Goal: Transaction & Acquisition: Obtain resource

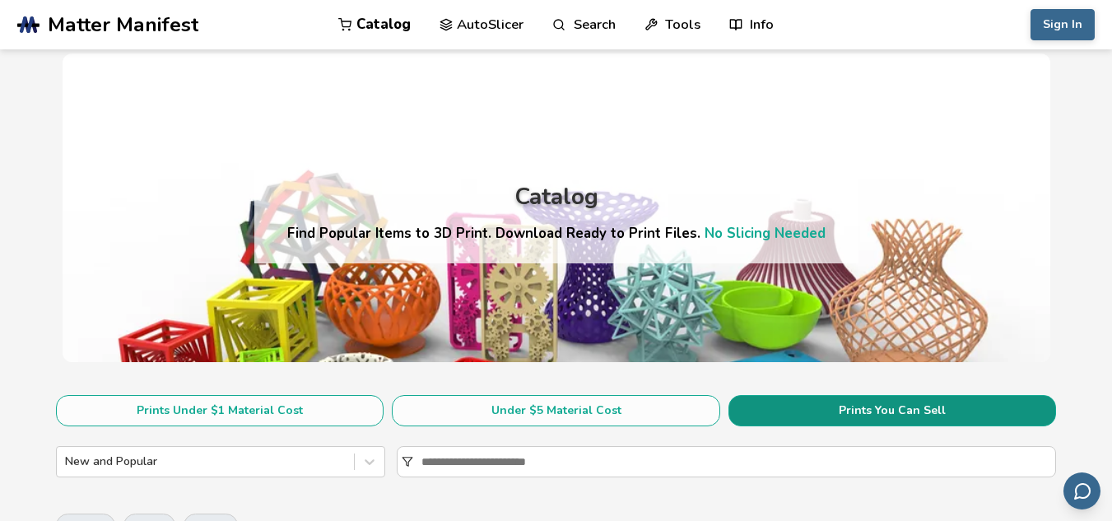
click at [892, 410] on button "Prints You Can Sell" at bounding box center [893, 410] width 328 height 31
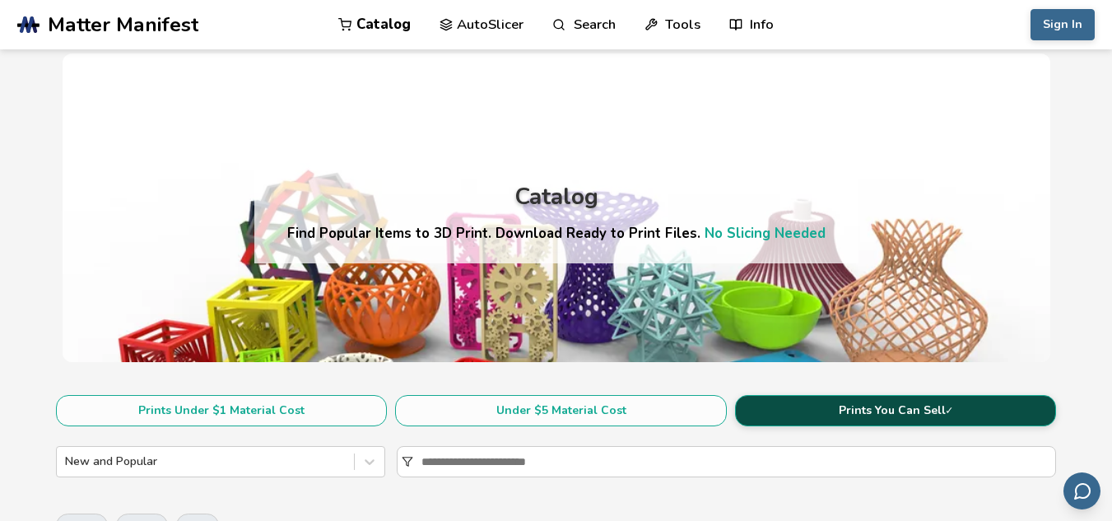
click at [902, 413] on button "Prints You Can Sell ✓" at bounding box center [896, 410] width 322 height 31
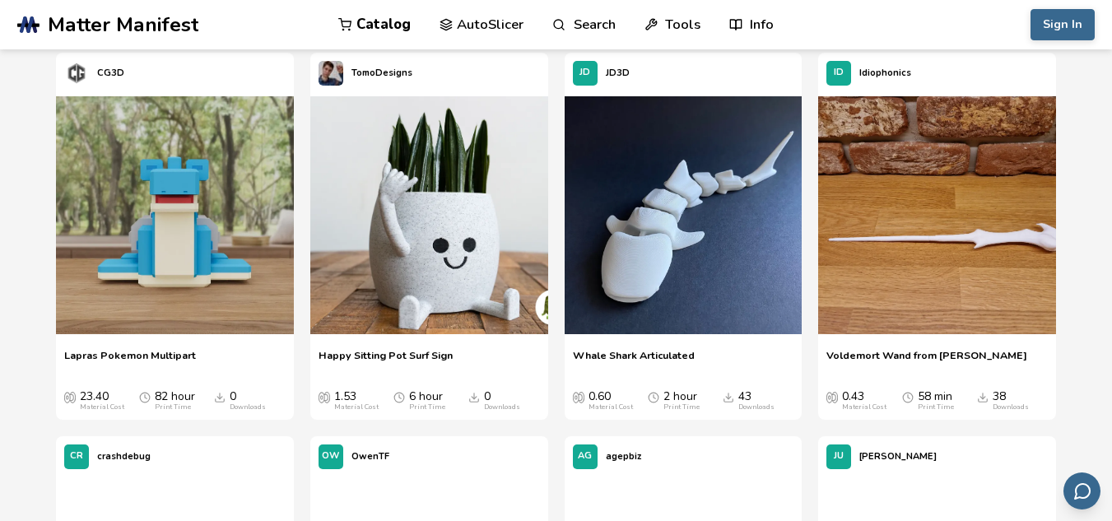
scroll to position [1317, 0]
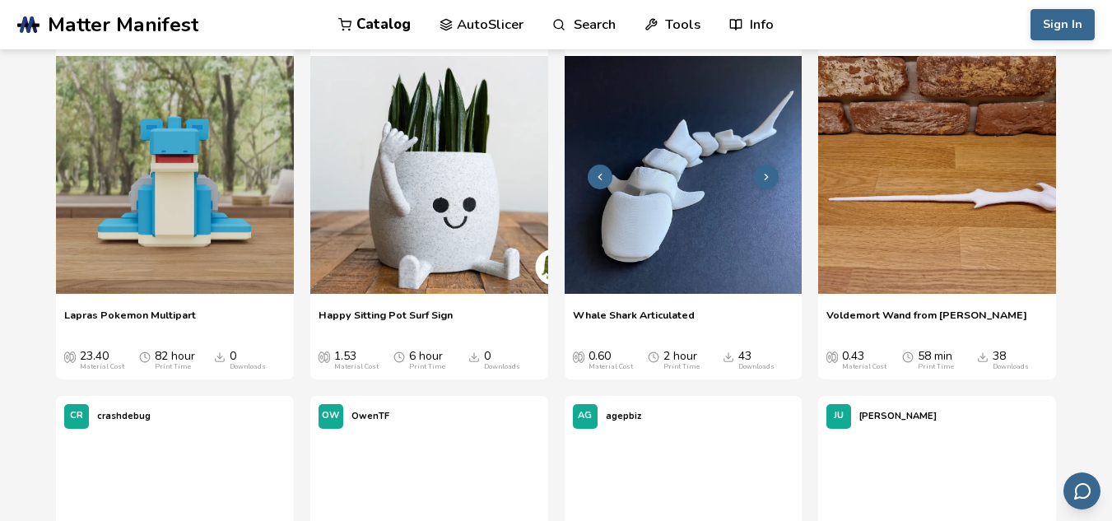
click at [723, 235] on img at bounding box center [684, 175] width 238 height 238
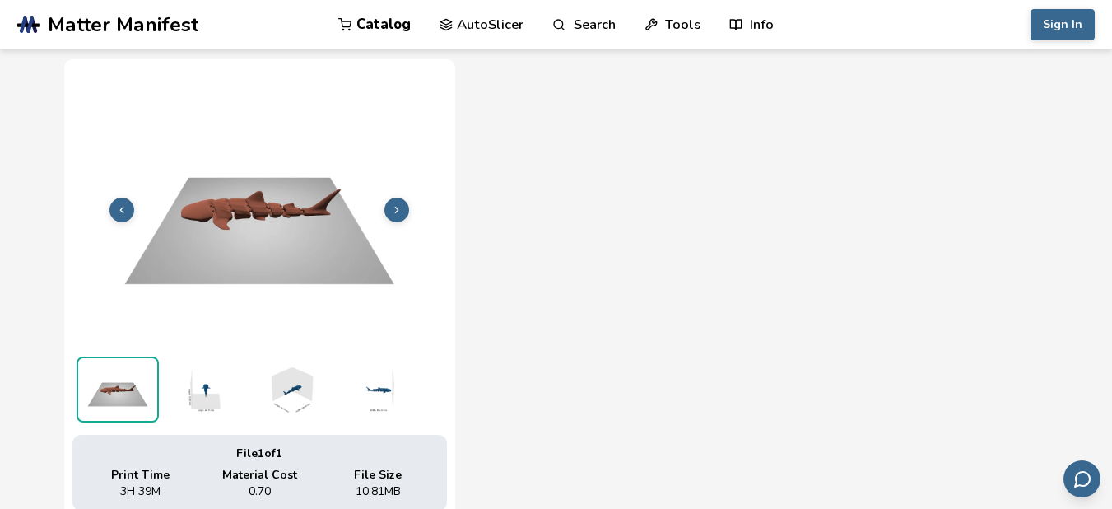
scroll to position [626, 0]
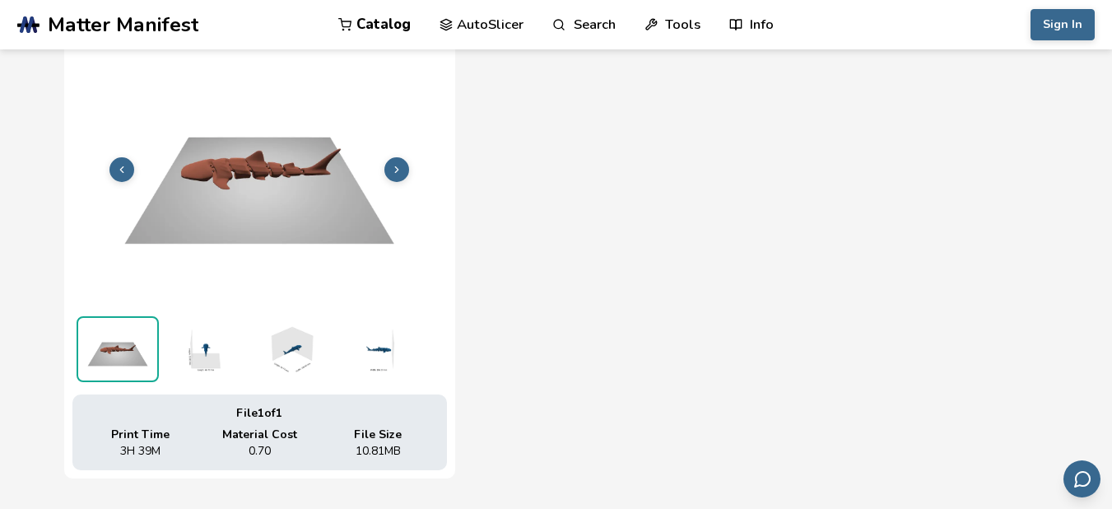
click at [393, 166] on icon at bounding box center [397, 170] width 12 height 12
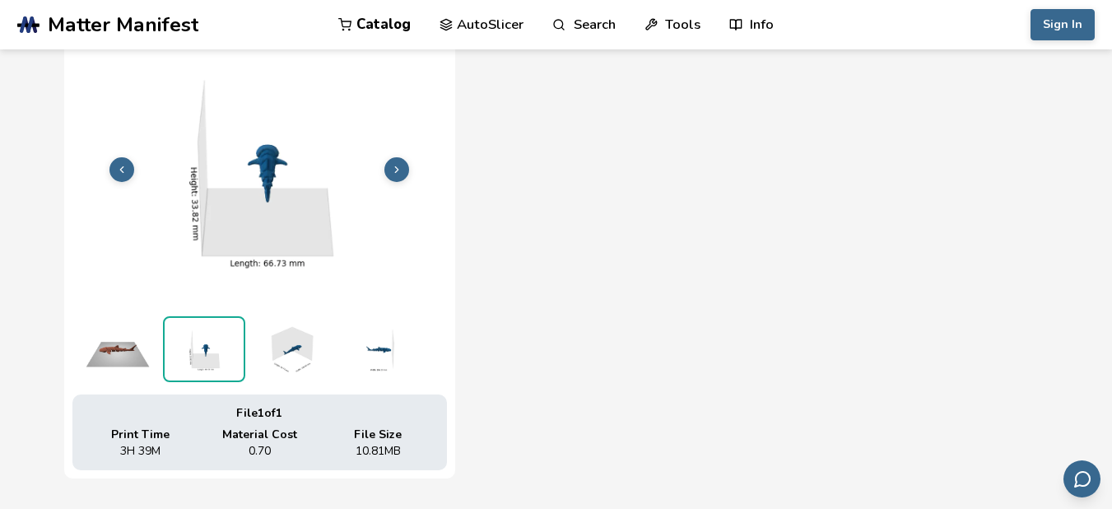
click at [134, 176] on img at bounding box center [259, 167] width 375 height 281
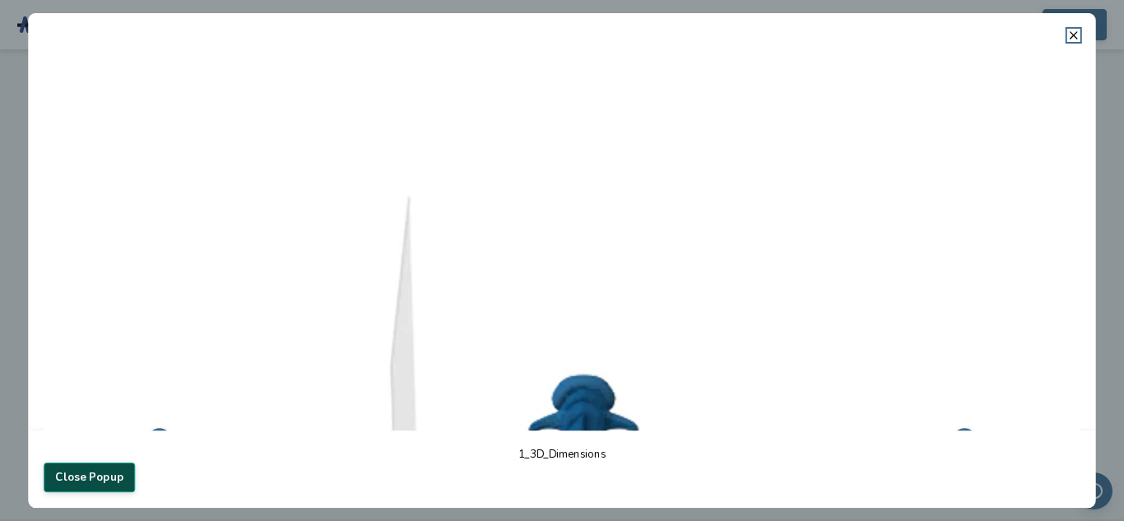
click at [123, 473] on button "Close Popup" at bounding box center [89, 478] width 91 height 30
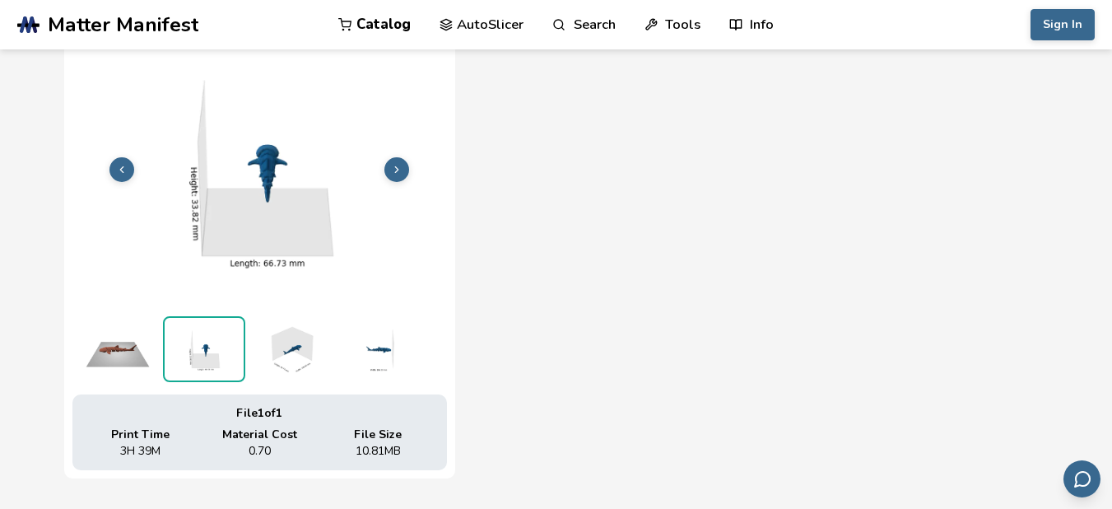
click at [121, 182] on img at bounding box center [259, 167] width 375 height 281
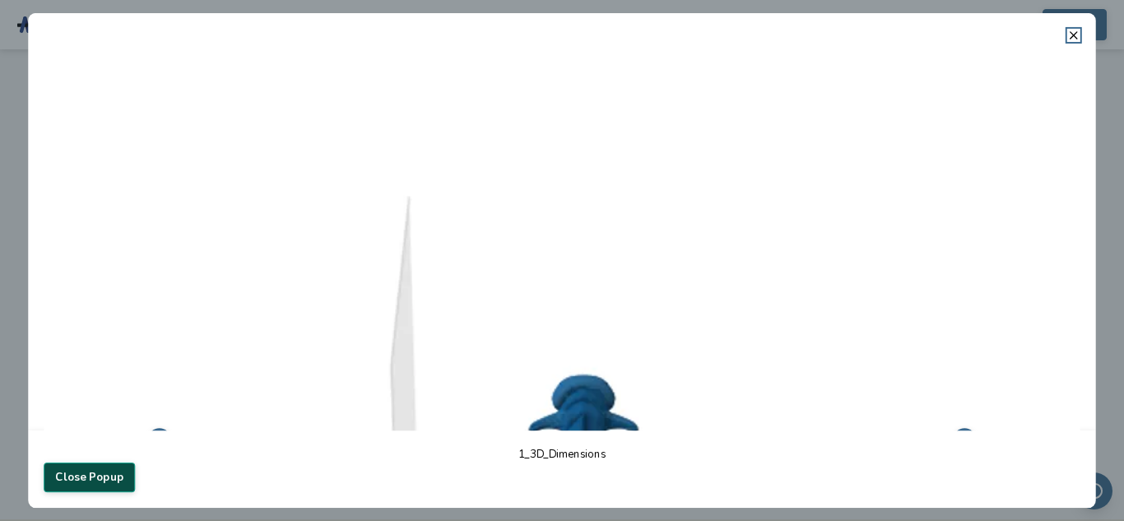
drag, startPoint x: 97, startPoint y: 477, endPoint x: 97, endPoint y: 352, distance: 125.1
click at [97, 476] on button "Close Popup" at bounding box center [89, 478] width 91 height 30
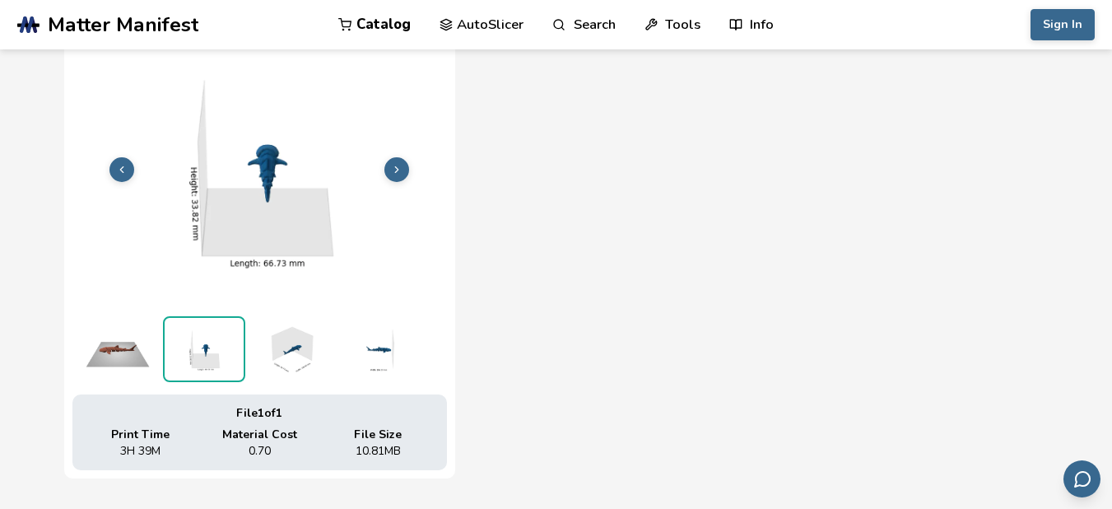
click at [113, 165] on button at bounding box center [121, 169] width 25 height 25
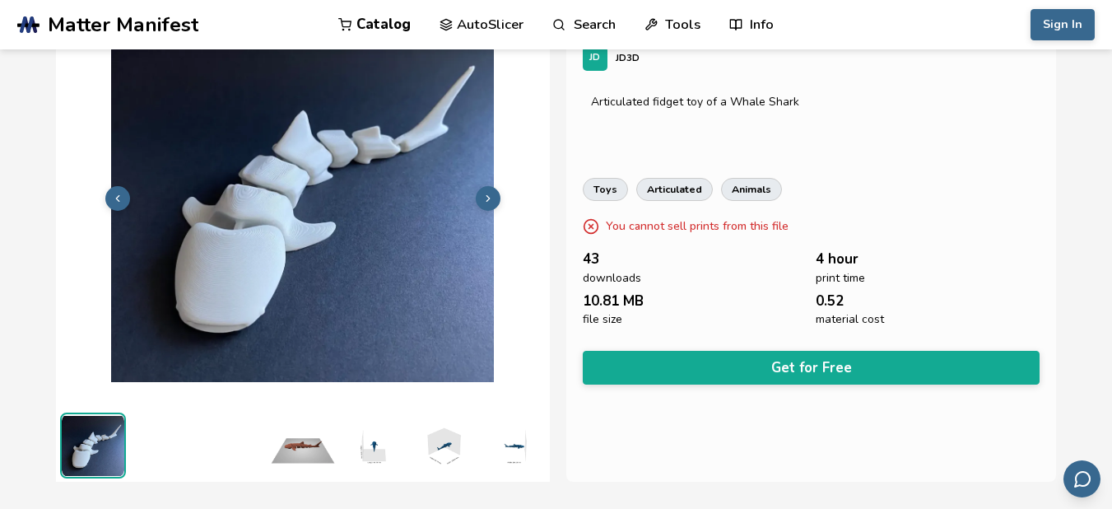
scroll to position [165, 0]
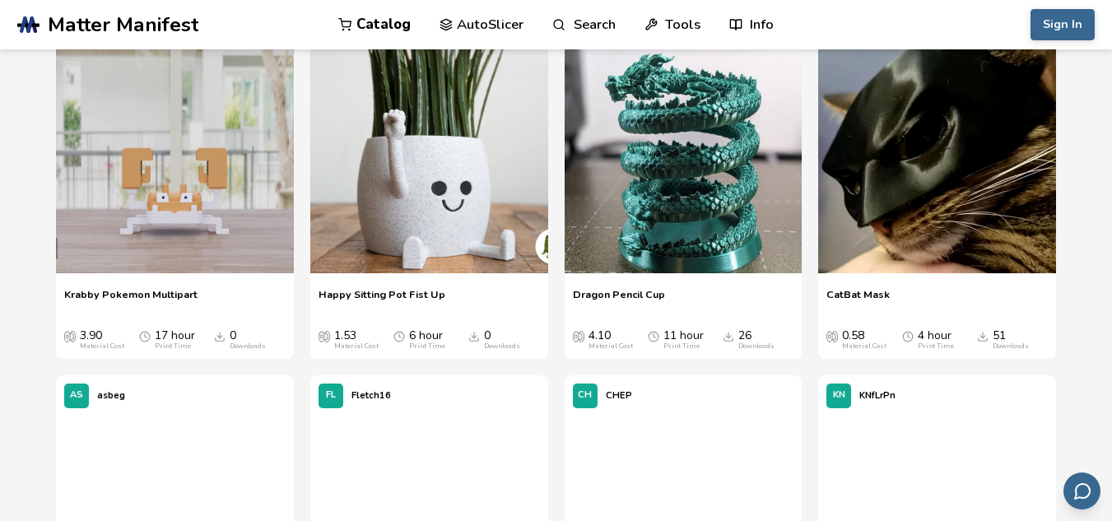
scroll to position [3956, 0]
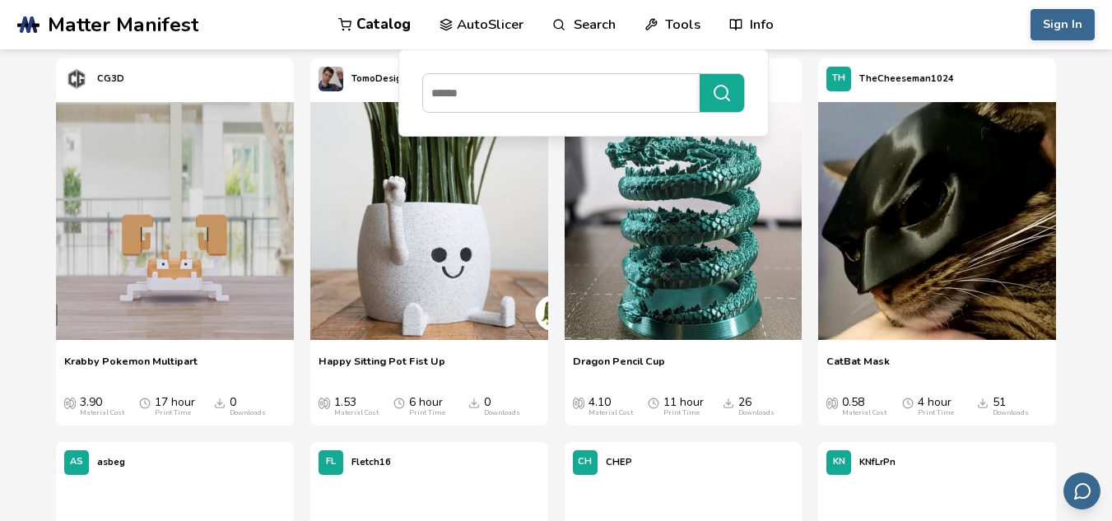
click at [555, 35] on link "Search" at bounding box center [583, 24] width 63 height 49
click at [544, 97] on input at bounding box center [557, 93] width 268 height 30
click at [559, 85] on input at bounding box center [557, 93] width 268 height 30
type input "*"
click at [599, 32] on link "Search" at bounding box center [583, 24] width 63 height 49
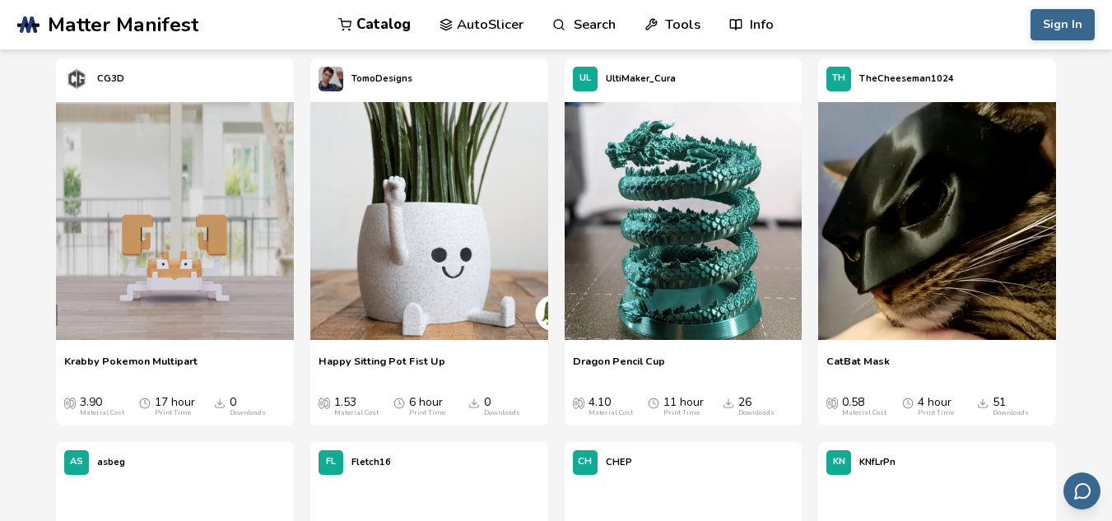
click at [599, 26] on link "Search" at bounding box center [583, 24] width 63 height 49
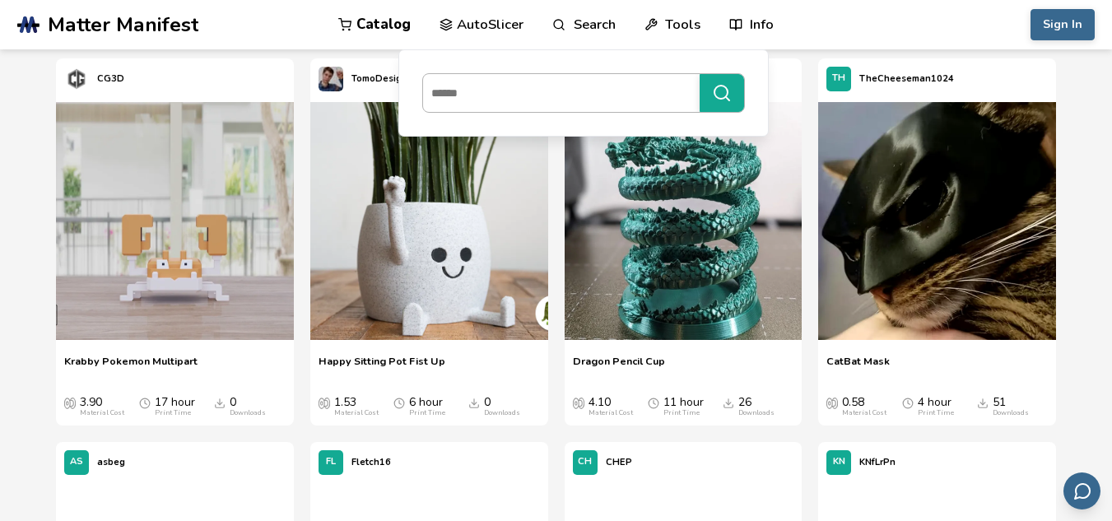
click at [569, 95] on input at bounding box center [557, 93] width 268 height 30
type input "*"
click at [504, 99] on input at bounding box center [557, 93] width 268 height 30
click at [504, 96] on input at bounding box center [557, 93] width 268 height 30
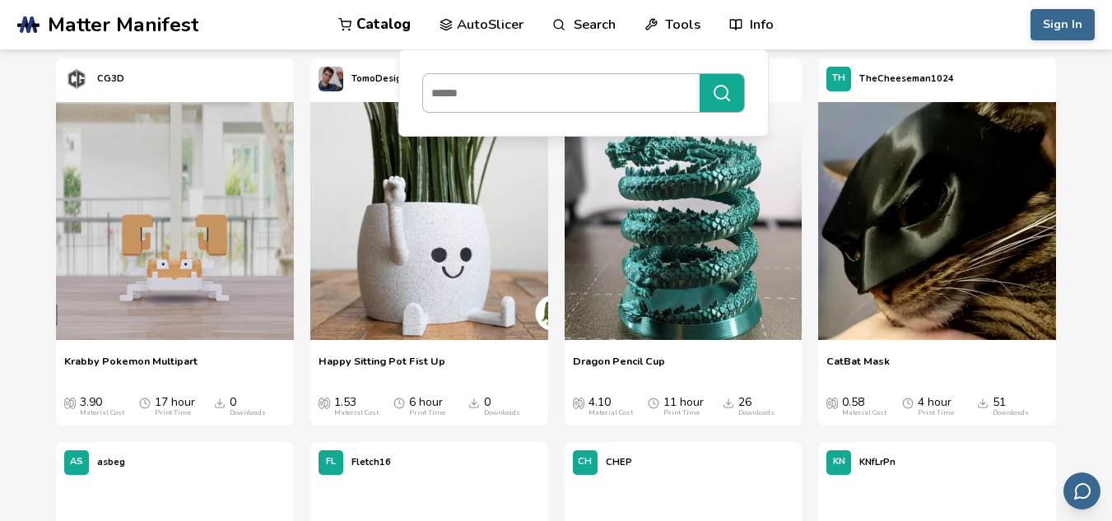
click at [504, 96] on input at bounding box center [557, 93] width 268 height 30
drag, startPoint x: 518, startPoint y: 101, endPoint x: 549, endPoint y: 85, distance: 35.3
click at [549, 85] on input at bounding box center [557, 93] width 268 height 30
type input "*"
click at [565, 77] on div at bounding box center [583, 93] width 323 height 40
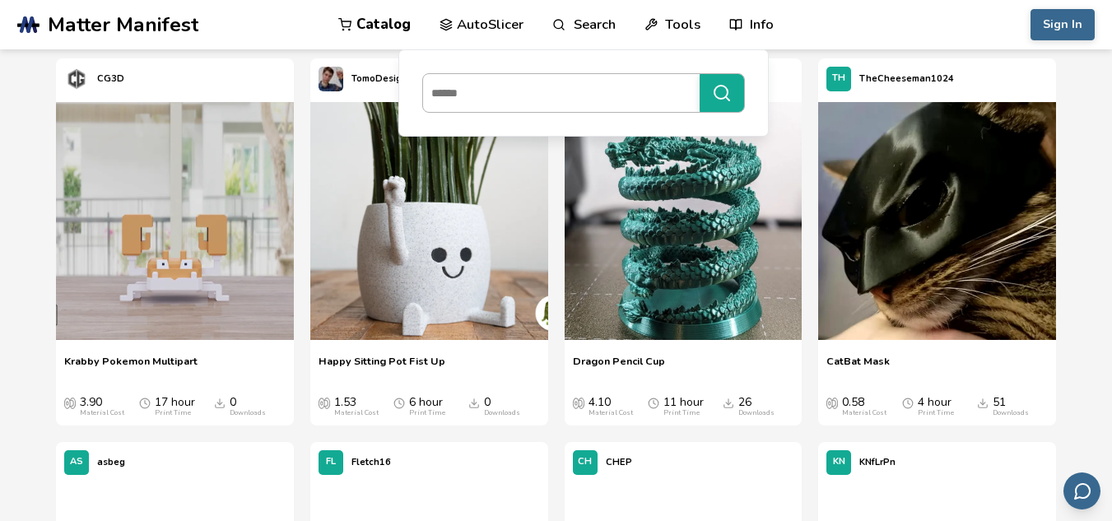
click at [565, 78] on input at bounding box center [557, 93] width 268 height 30
type input "********"
click at [700, 74] on button "********" at bounding box center [722, 93] width 44 height 38
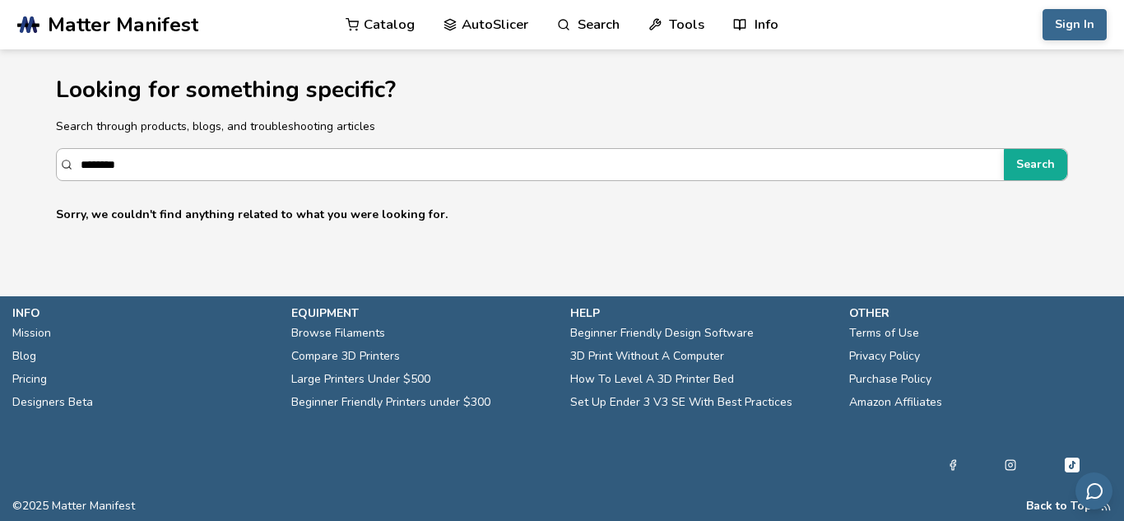
click at [255, 165] on input "********" at bounding box center [538, 165] width 915 height 30
drag, startPoint x: 81, startPoint y: 160, endPoint x: 186, endPoint y: 160, distance: 105.4
click at [186, 160] on input "**********" at bounding box center [530, 165] width 899 height 30
type input "*"
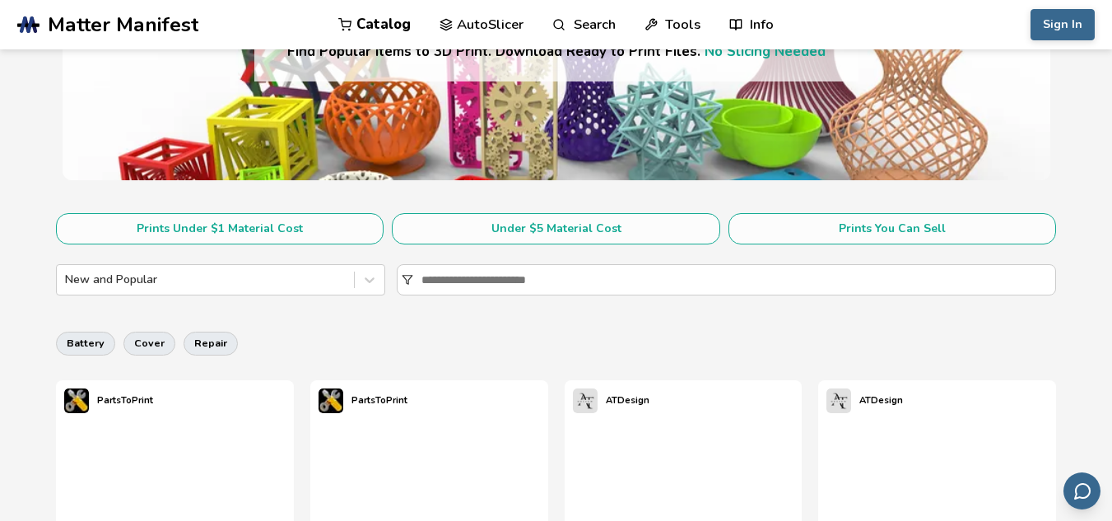
scroll to position [222, 0]
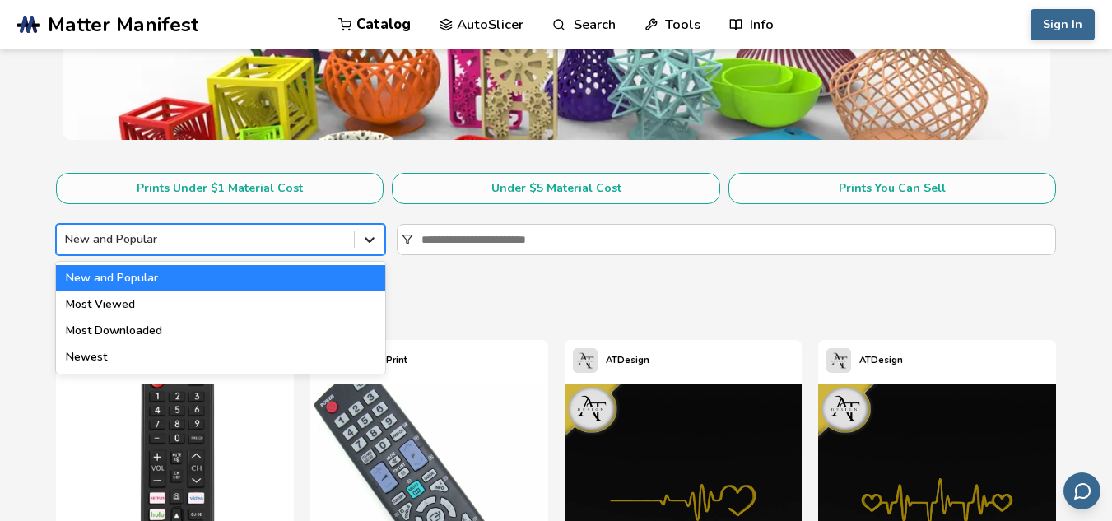
click at [356, 245] on div at bounding box center [370, 240] width 30 height 30
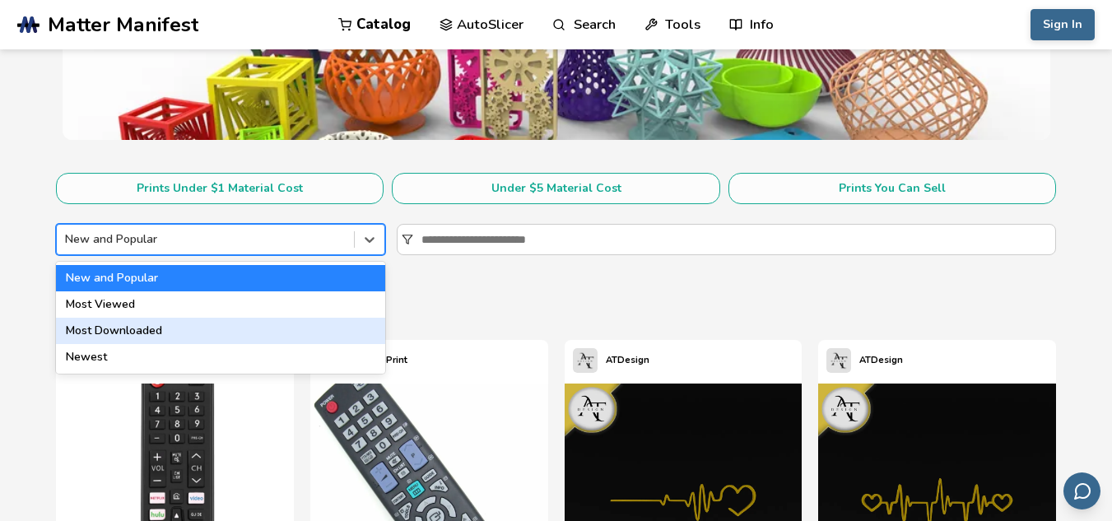
click at [139, 333] on div "Most Downloaded" at bounding box center [221, 331] width 330 height 26
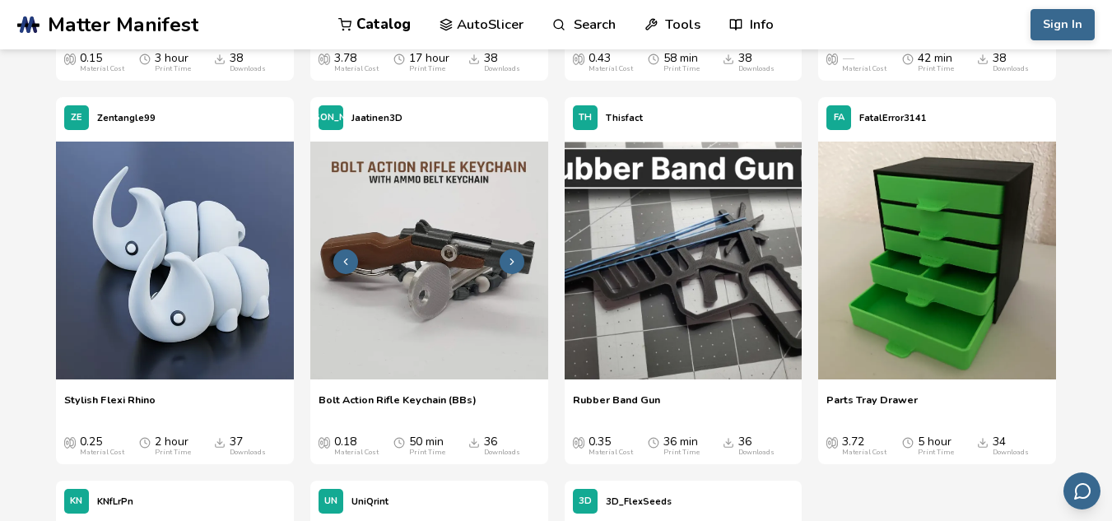
scroll to position [5491, 0]
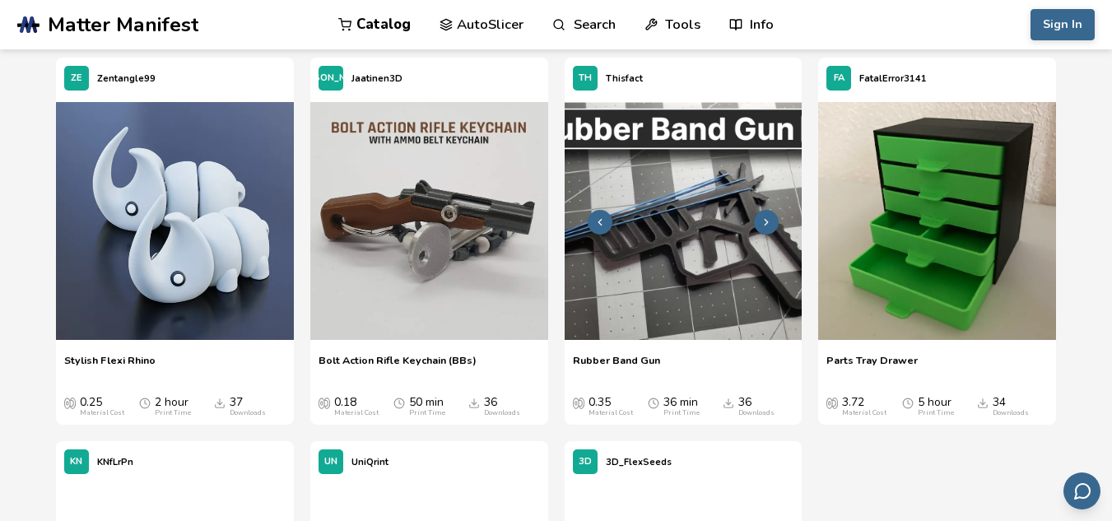
click at [661, 244] on img at bounding box center [684, 221] width 238 height 238
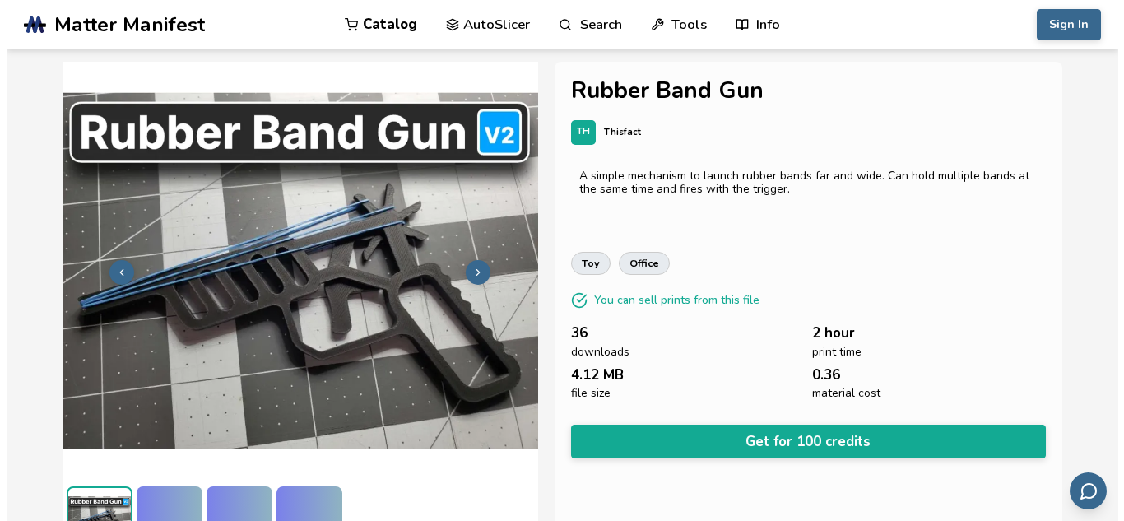
scroll to position [44, 0]
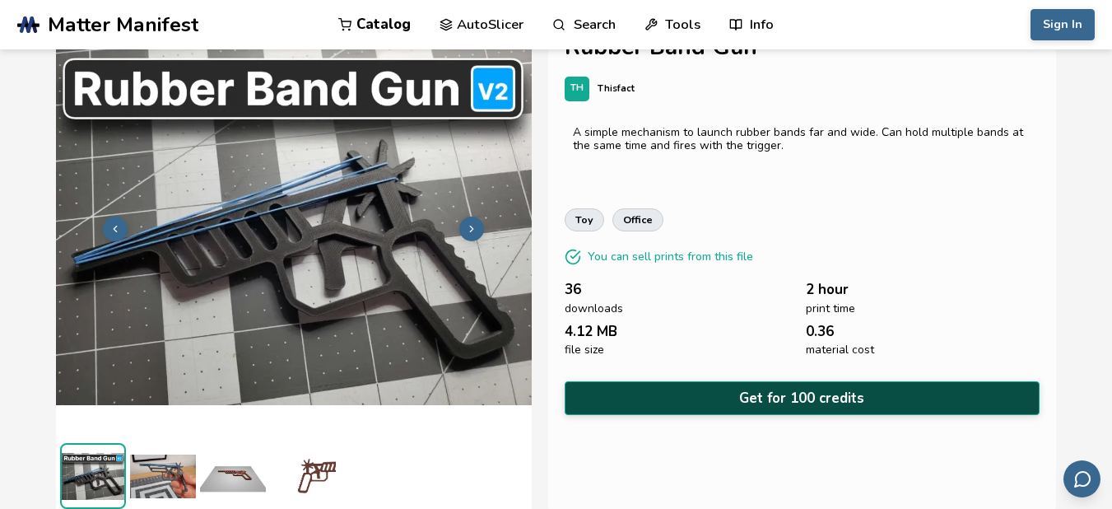
click at [747, 389] on button "Get for 100 credits" at bounding box center [803, 398] width 476 height 34
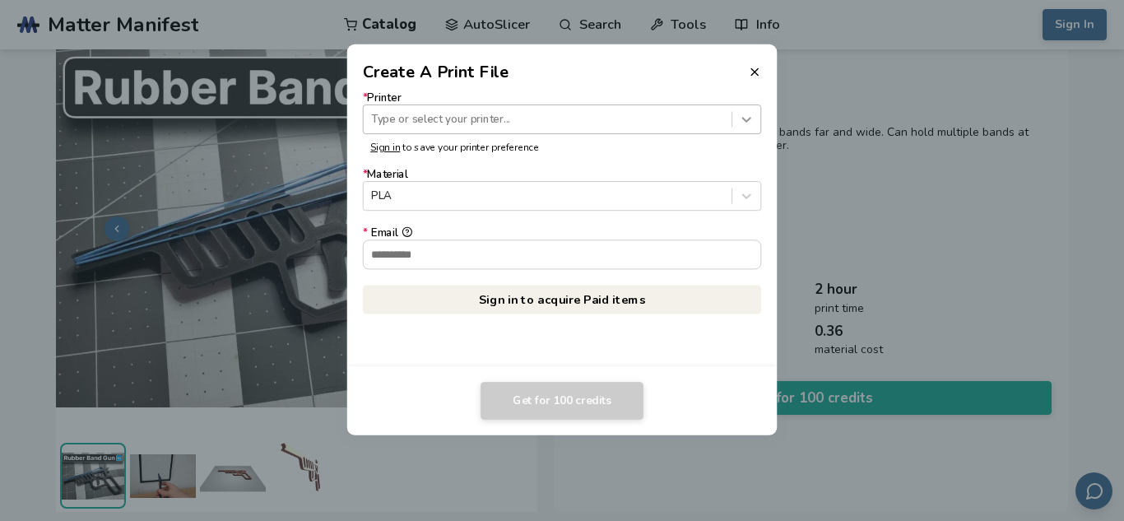
click at [744, 130] on div at bounding box center [747, 119] width 28 height 28
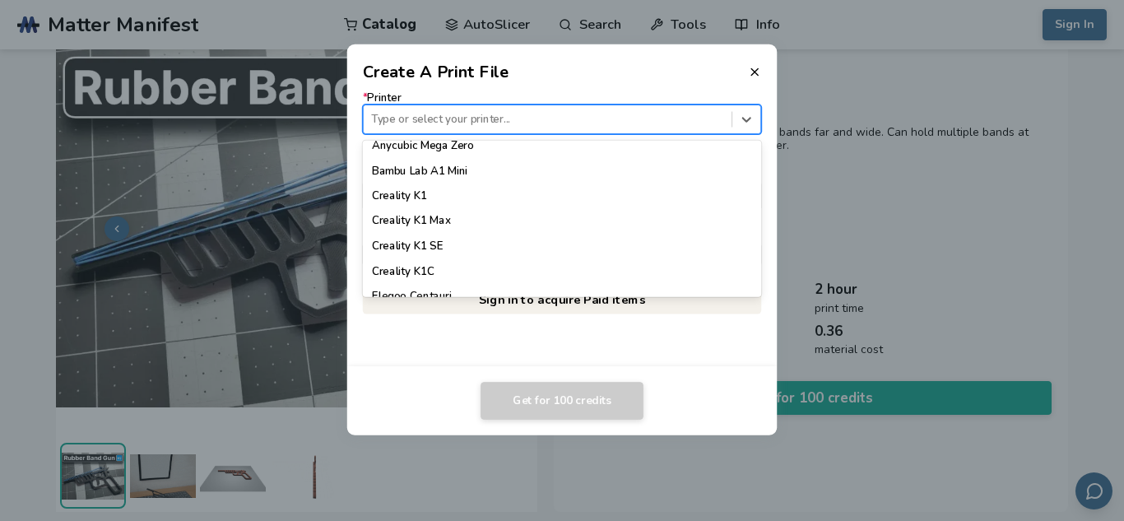
scroll to position [329, 0]
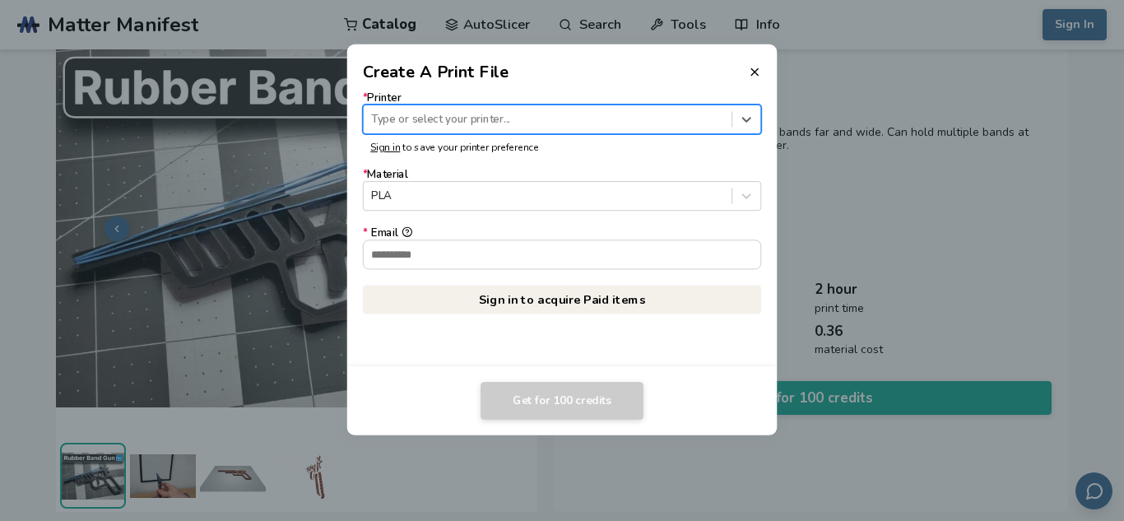
drag, startPoint x: 501, startPoint y: 124, endPoint x: 499, endPoint y: 116, distance: 8.4
click at [499, 124] on div at bounding box center [547, 119] width 352 height 16
click at [499, 114] on div at bounding box center [547, 119] width 352 height 16
click at [417, 117] on input "**********" at bounding box center [416, 119] width 91 height 12
type input "**********"
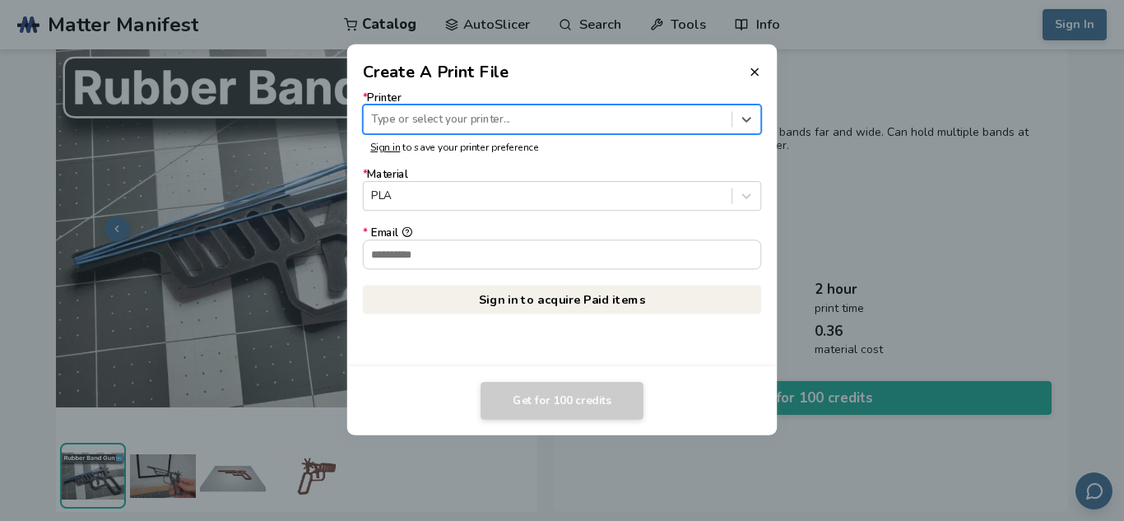
click at [482, 120] on div at bounding box center [547, 119] width 352 height 16
click at [529, 121] on div at bounding box center [547, 119] width 352 height 16
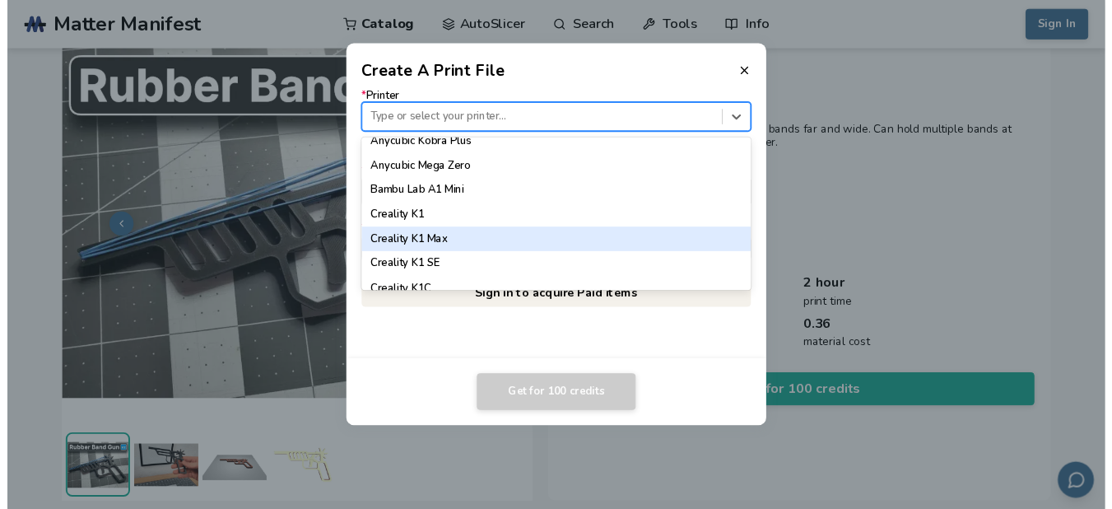
scroll to position [494, 0]
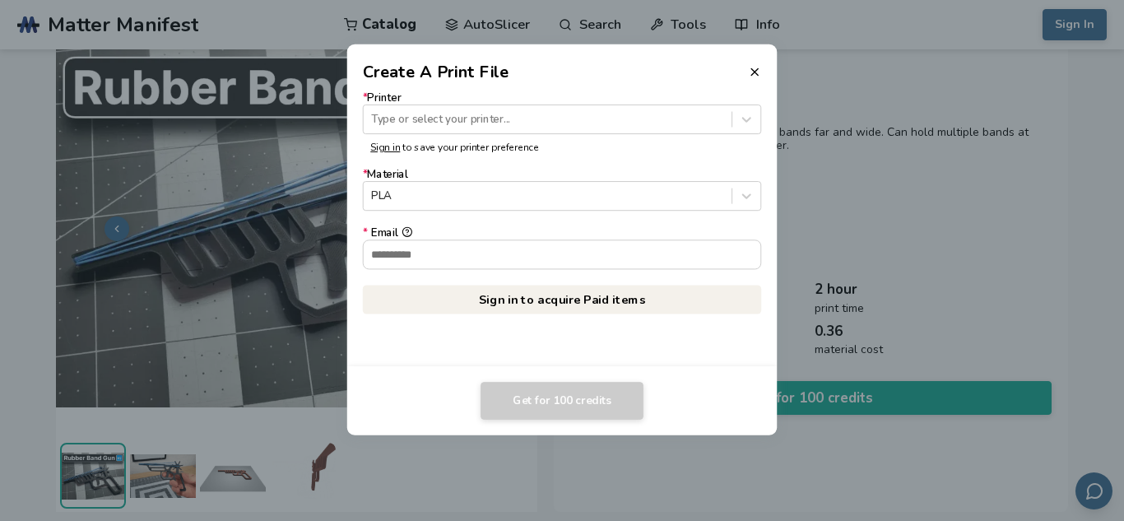
drag, startPoint x: 732, startPoint y: 73, endPoint x: 741, endPoint y: 72, distance: 9.2
click at [735, 73] on header "Create A Print File" at bounding box center [562, 64] width 431 height 40
click at [745, 71] on header "Create A Print File" at bounding box center [562, 64] width 431 height 40
click at [736, 62] on header "Create A Print File" at bounding box center [562, 64] width 431 height 40
click at [762, 78] on header "Create A Print File" at bounding box center [562, 64] width 431 height 40
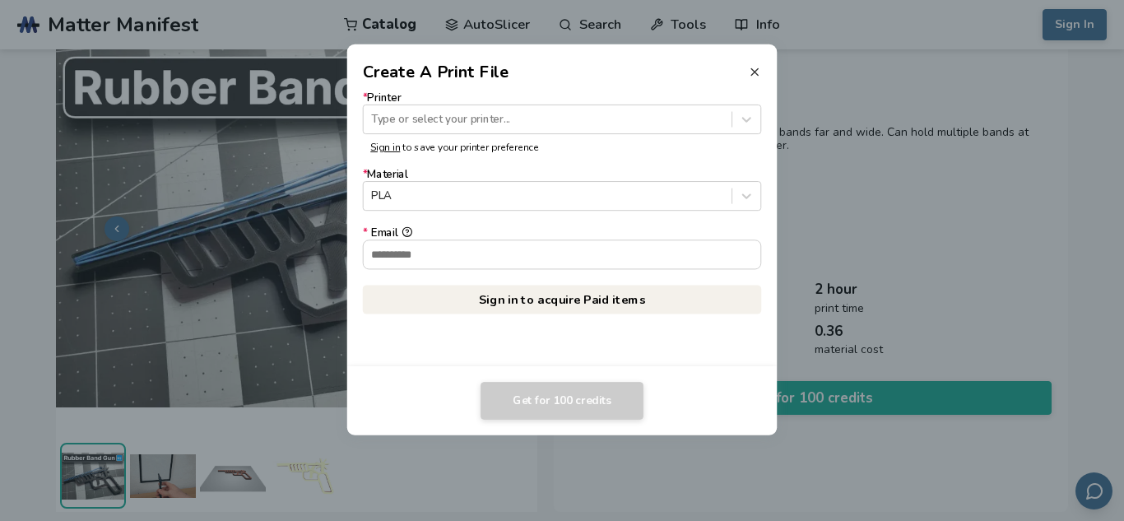
click at [755, 68] on icon at bounding box center [754, 71] width 13 height 13
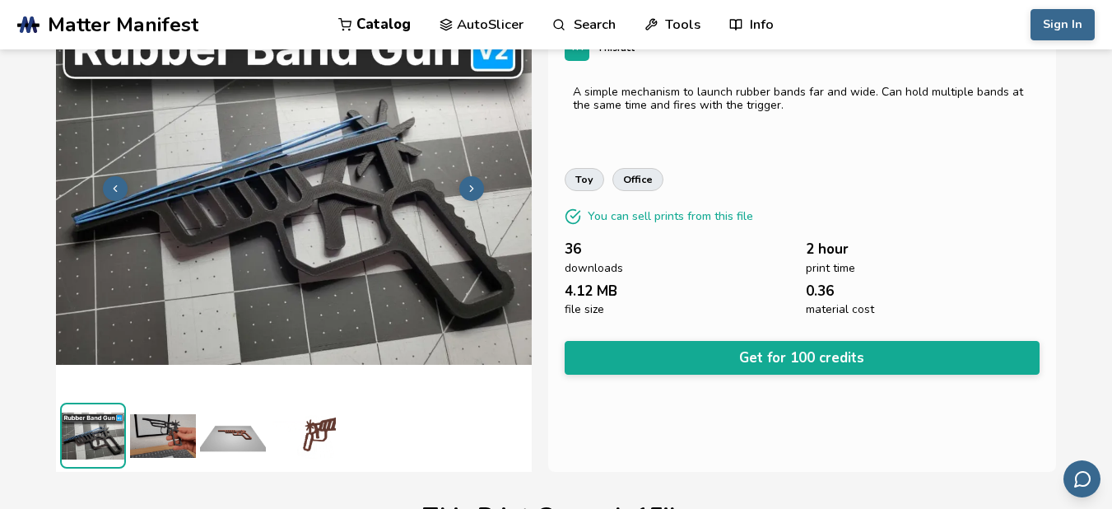
scroll to position [44, 0]
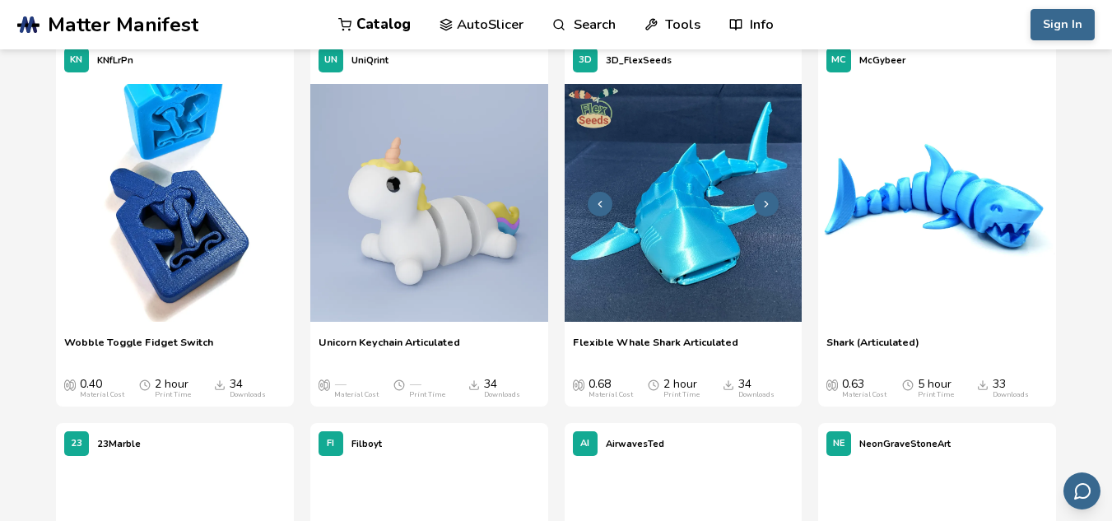
scroll to position [5932, 0]
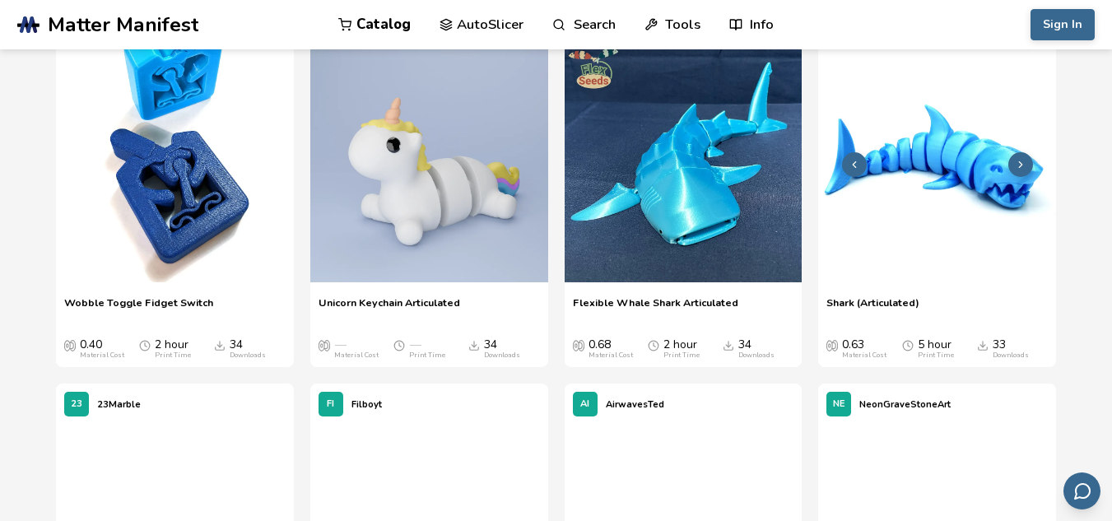
click at [945, 197] on img at bounding box center [937, 163] width 238 height 238
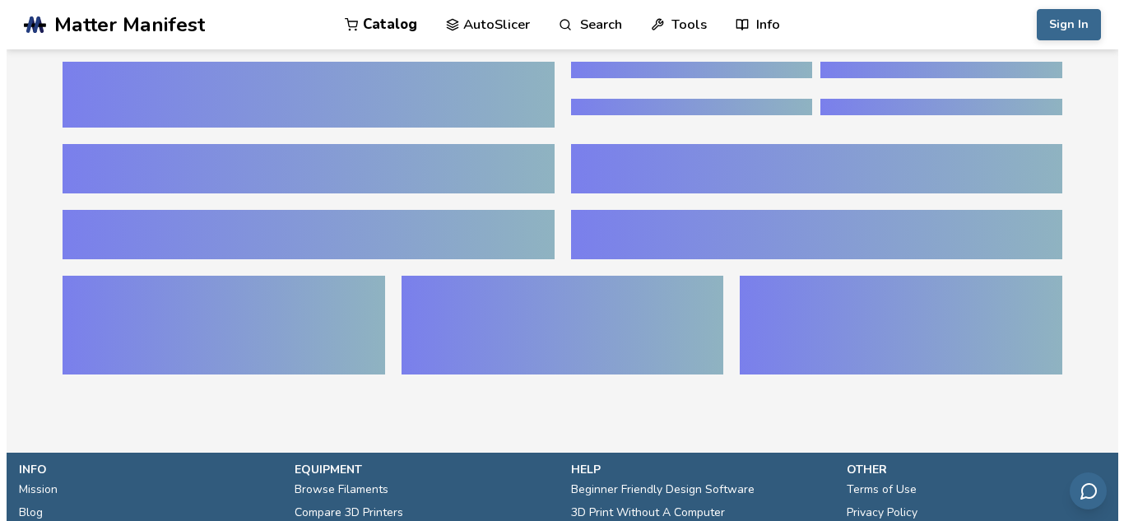
scroll to position [44, 0]
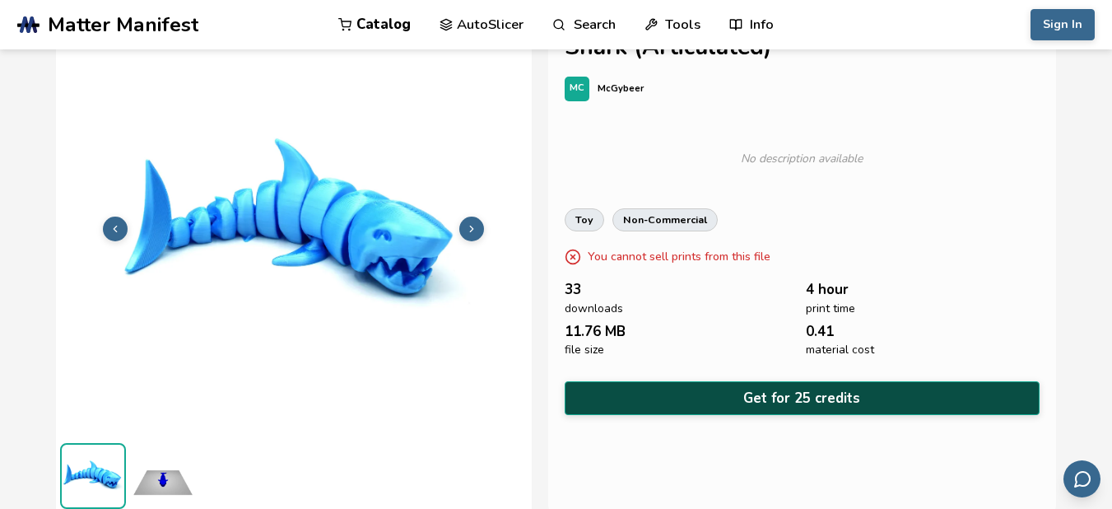
click at [682, 393] on button "Get for 25 credits" at bounding box center [803, 398] width 476 height 34
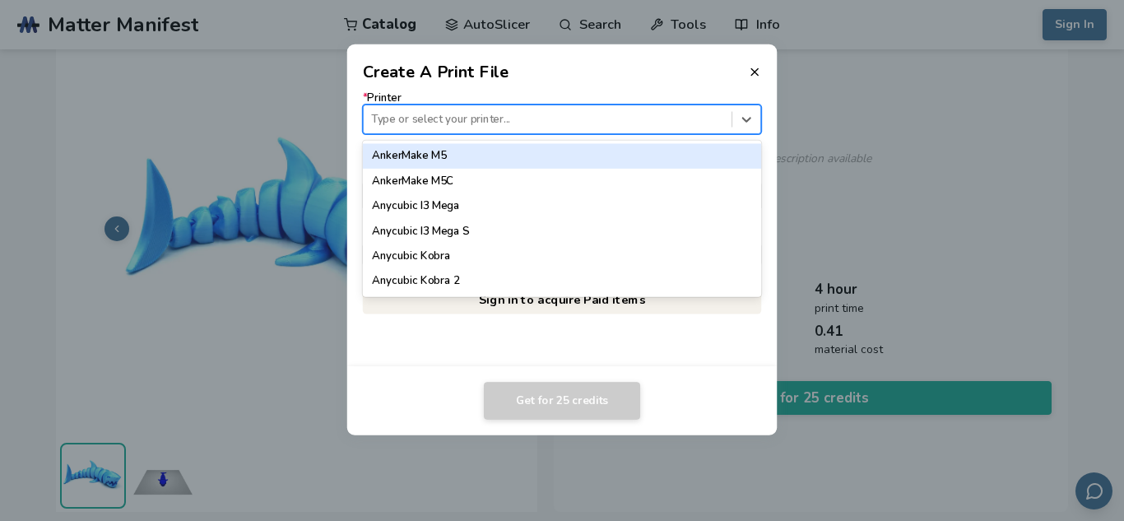
click at [473, 124] on div at bounding box center [547, 119] width 352 height 16
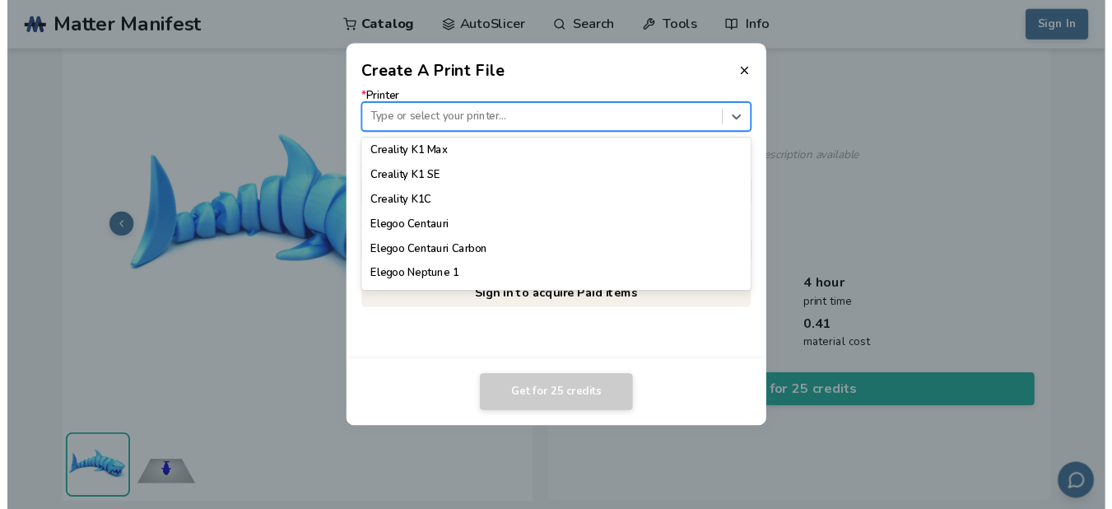
scroll to position [403, 0]
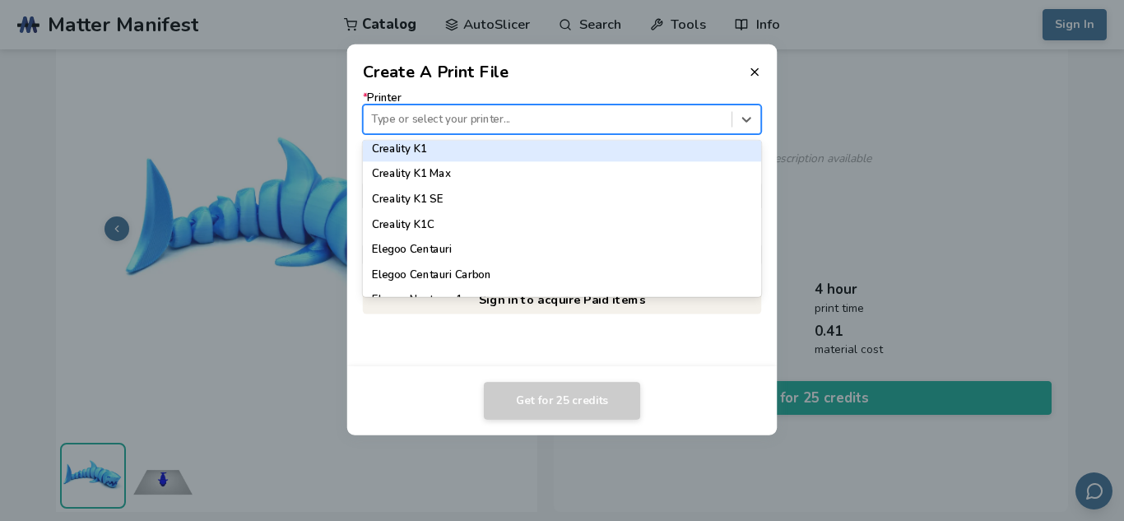
click at [755, 63] on header "Create A Print File" at bounding box center [562, 64] width 431 height 40
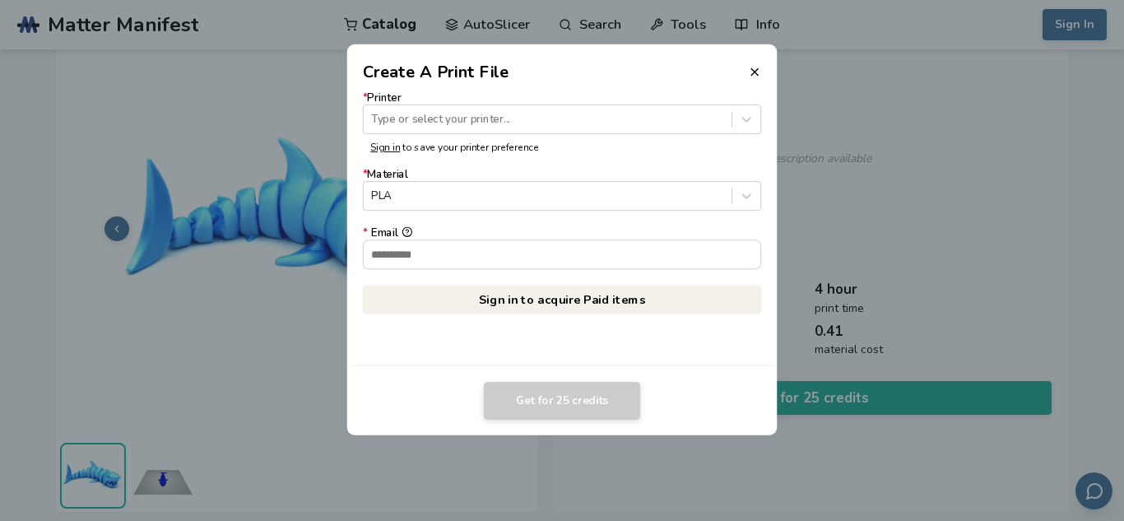
click at [756, 86] on div "* Printer Type or select your printer... Sign in to save your printer preferenc…" at bounding box center [562, 225] width 431 height 282
click at [757, 58] on header "Create A Print File" at bounding box center [562, 64] width 431 height 40
click at [757, 66] on icon at bounding box center [754, 71] width 13 height 13
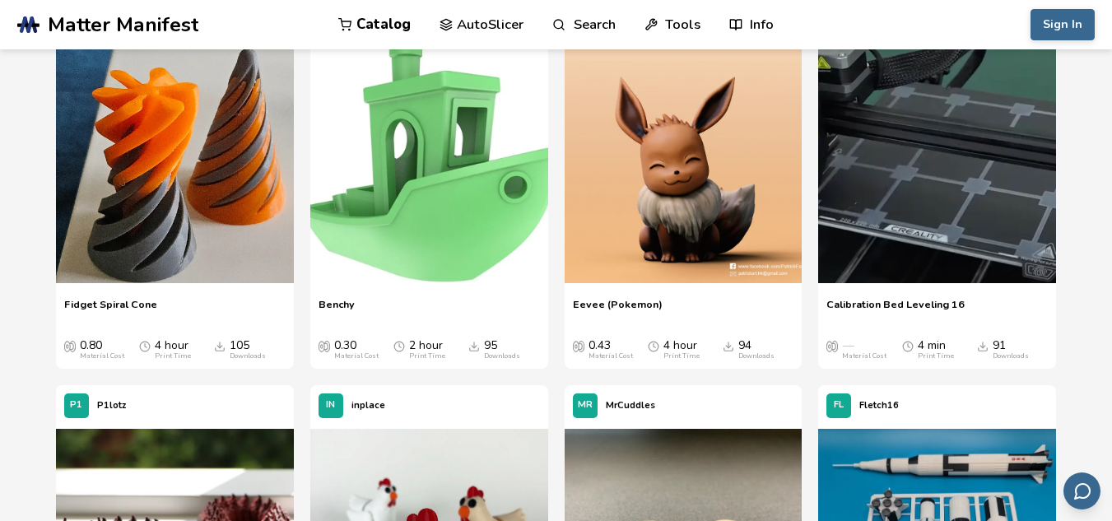
scroll to position [499, 0]
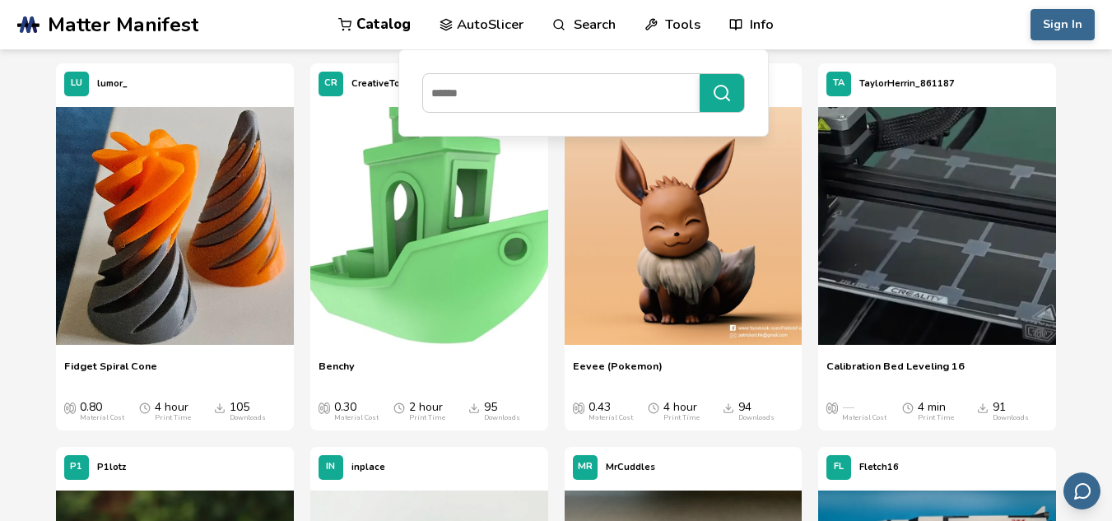
click at [603, 26] on link "Search" at bounding box center [583, 24] width 63 height 49
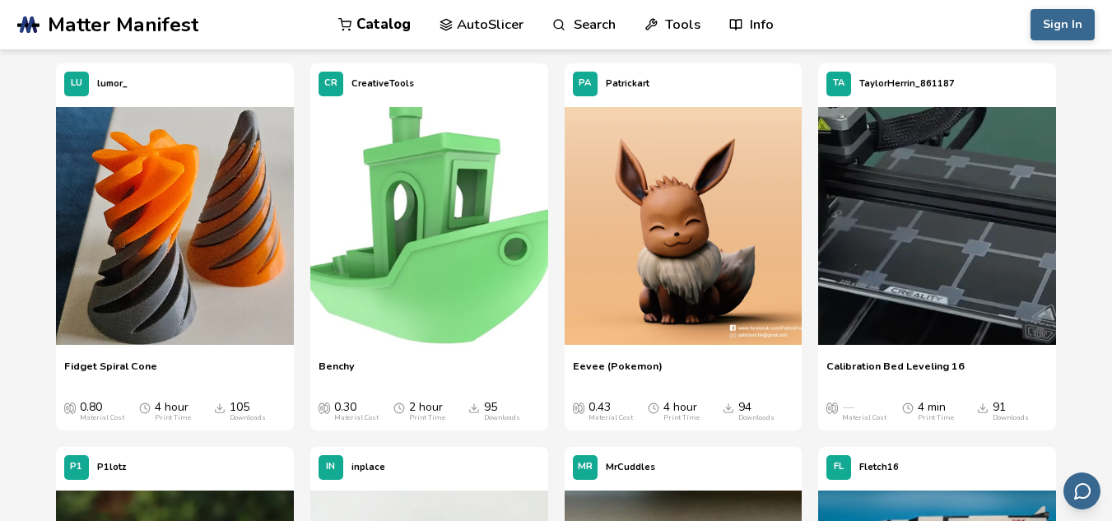
click at [603, 26] on link "Search" at bounding box center [583, 24] width 63 height 49
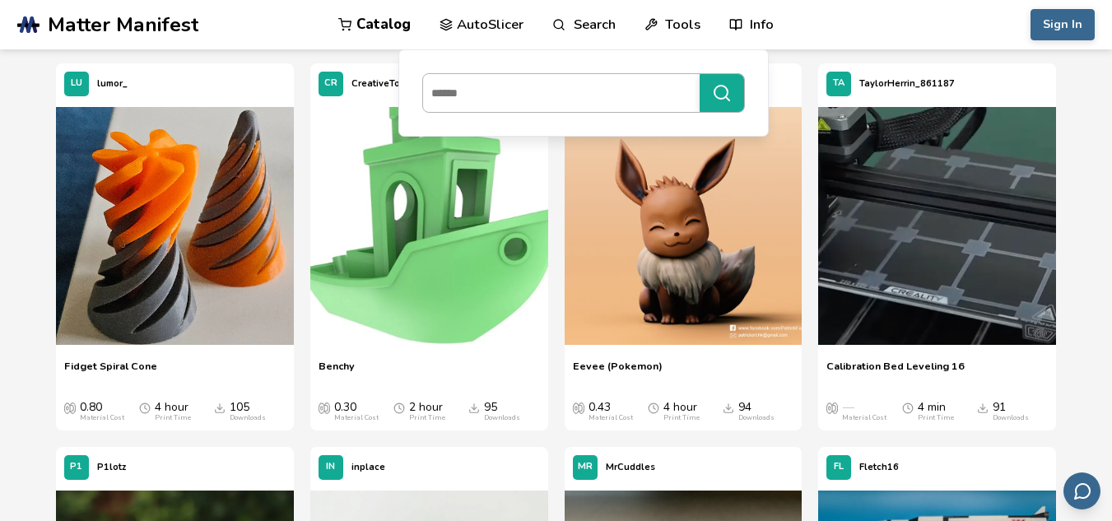
click at [579, 96] on input at bounding box center [557, 93] width 268 height 30
click at [569, 94] on input at bounding box center [557, 93] width 268 height 30
type input "**********"
click at [700, 74] on button "**********" at bounding box center [722, 93] width 44 height 38
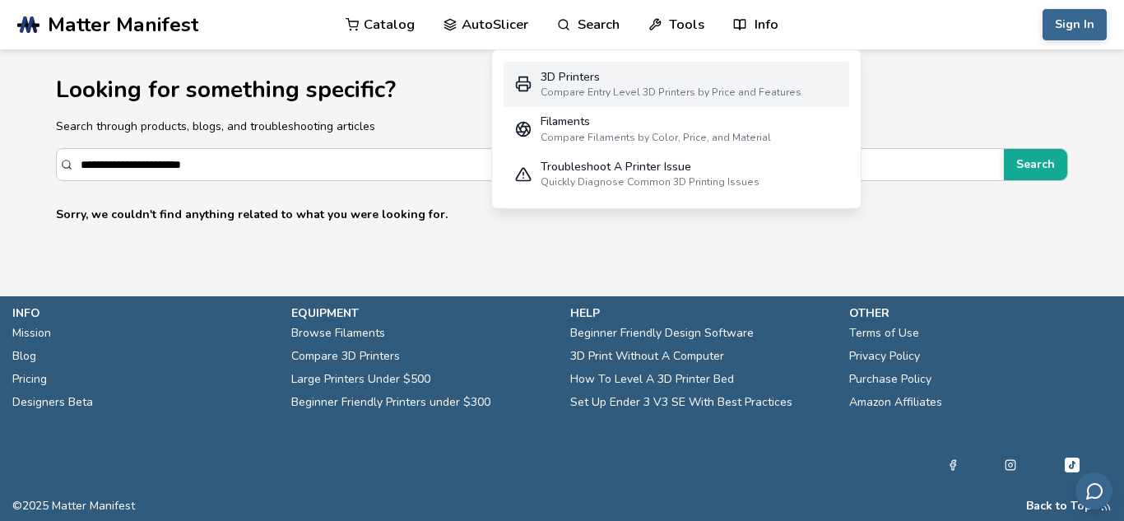
click at [650, 80] on div "3D Printers" at bounding box center [671, 77] width 261 height 13
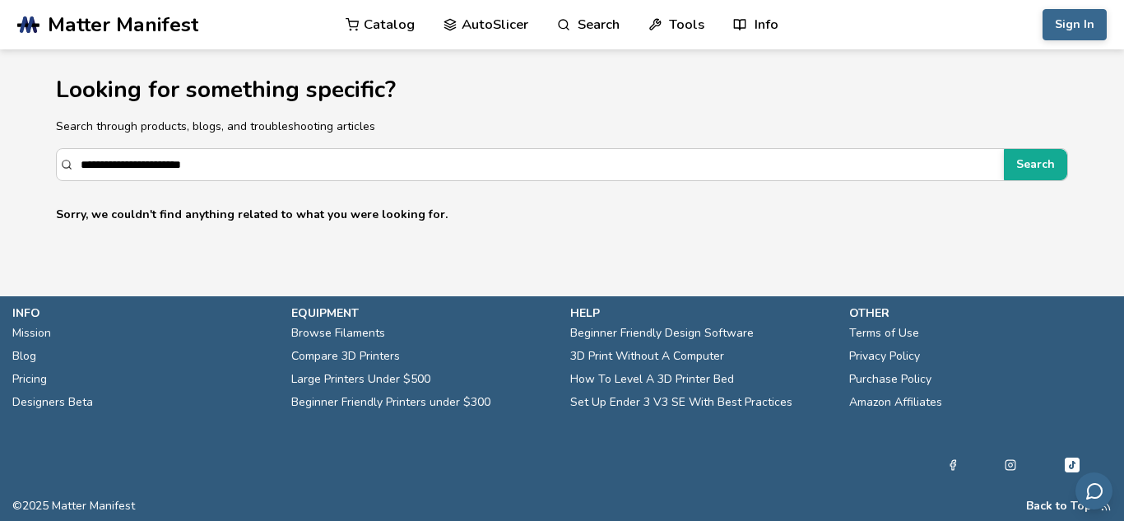
select select "**********"
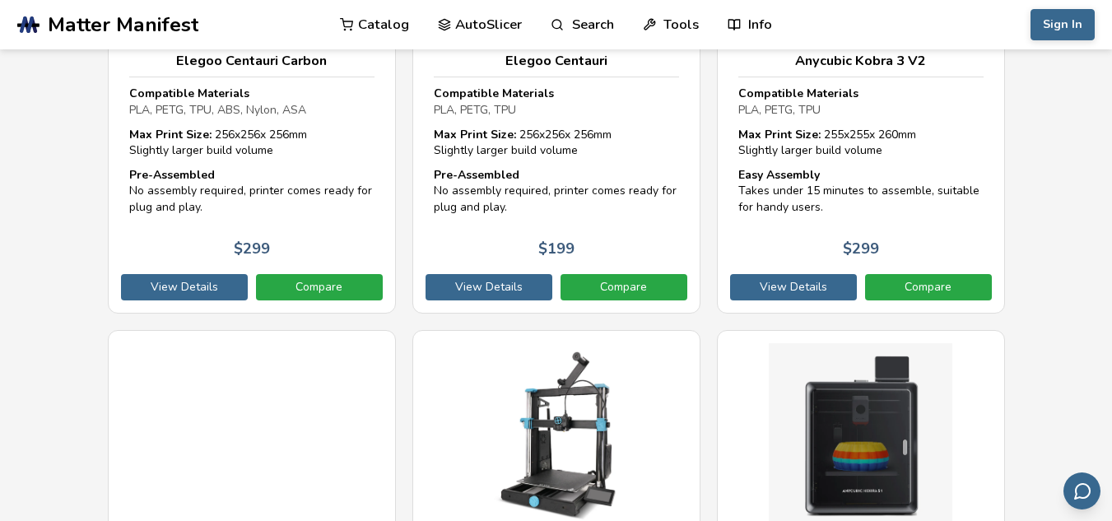
scroll to position [823, 0]
